Goal: Transaction & Acquisition: Purchase product/service

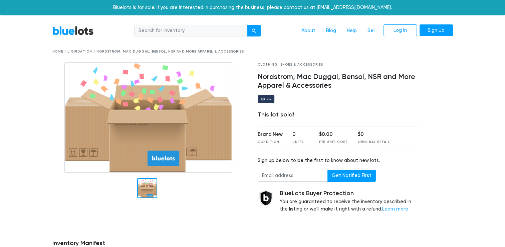
click at [68, 30] on link "BlueLots" at bounding box center [72, 31] width 41 height 10
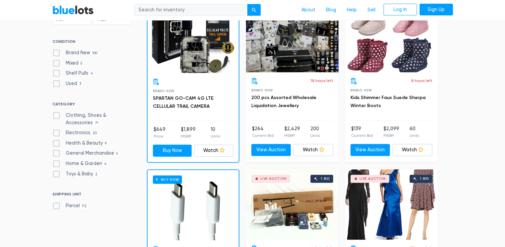
scroll to position [227, 0]
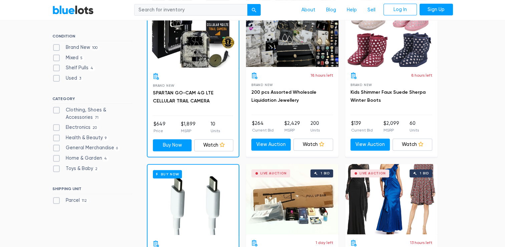
click at [80, 109] on label "Clothing, Shoes & Accessories 71" at bounding box center [92, 113] width 80 height 14
click at [57, 109] on Accessories"] "Clothing, Shoes & Accessories 71" at bounding box center [54, 108] width 4 height 4
checkbox Accessories"] "true"
